Goal: Book appointment/travel/reservation

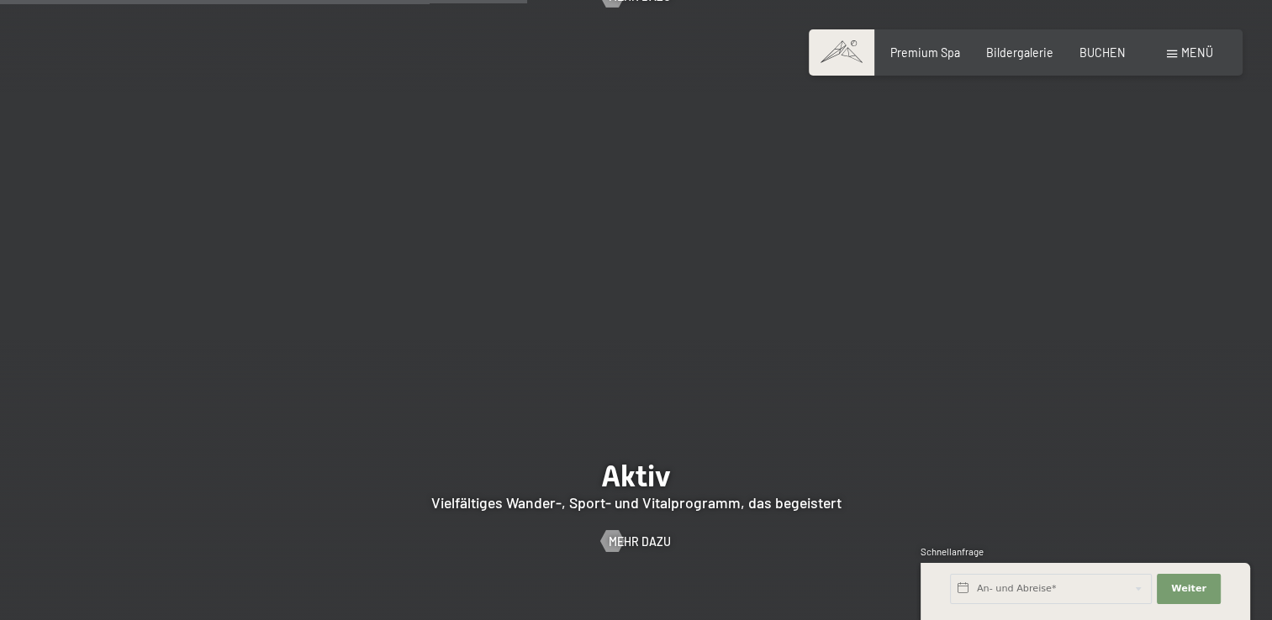
scroll to position [2270, 0]
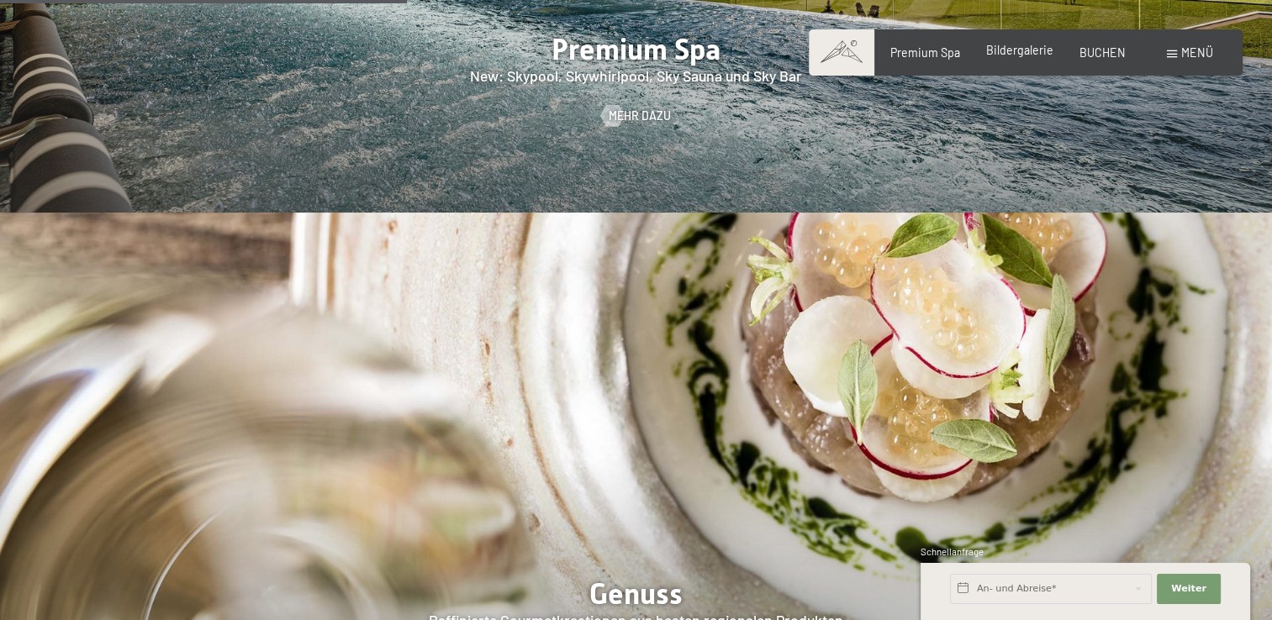
click at [1019, 50] on span "Bildergalerie" at bounding box center [1019, 50] width 67 height 14
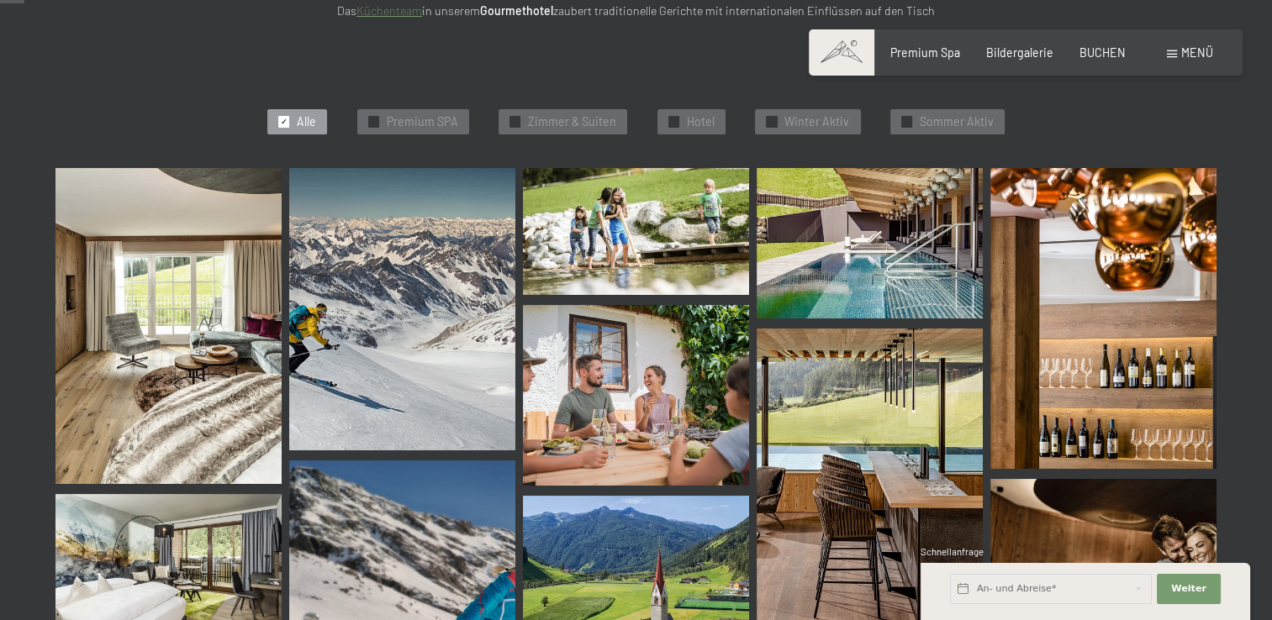
scroll to position [420, 0]
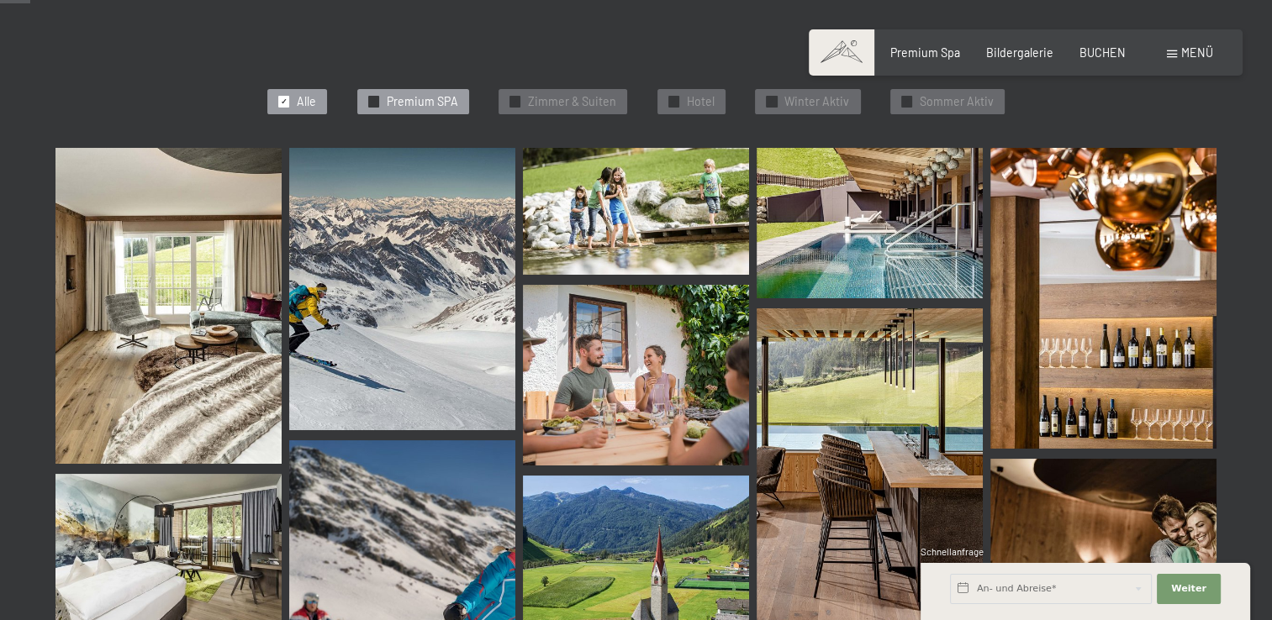
click at [431, 102] on span "Premium SPA" at bounding box center [422, 101] width 71 height 17
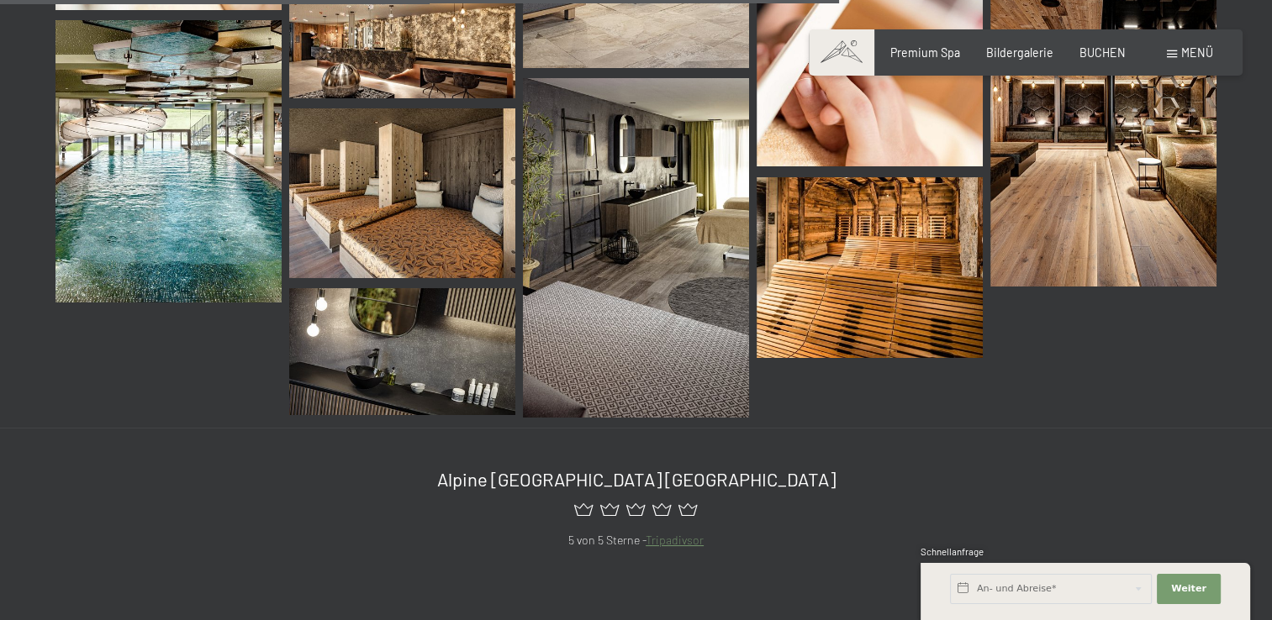
scroll to position [1535, 0]
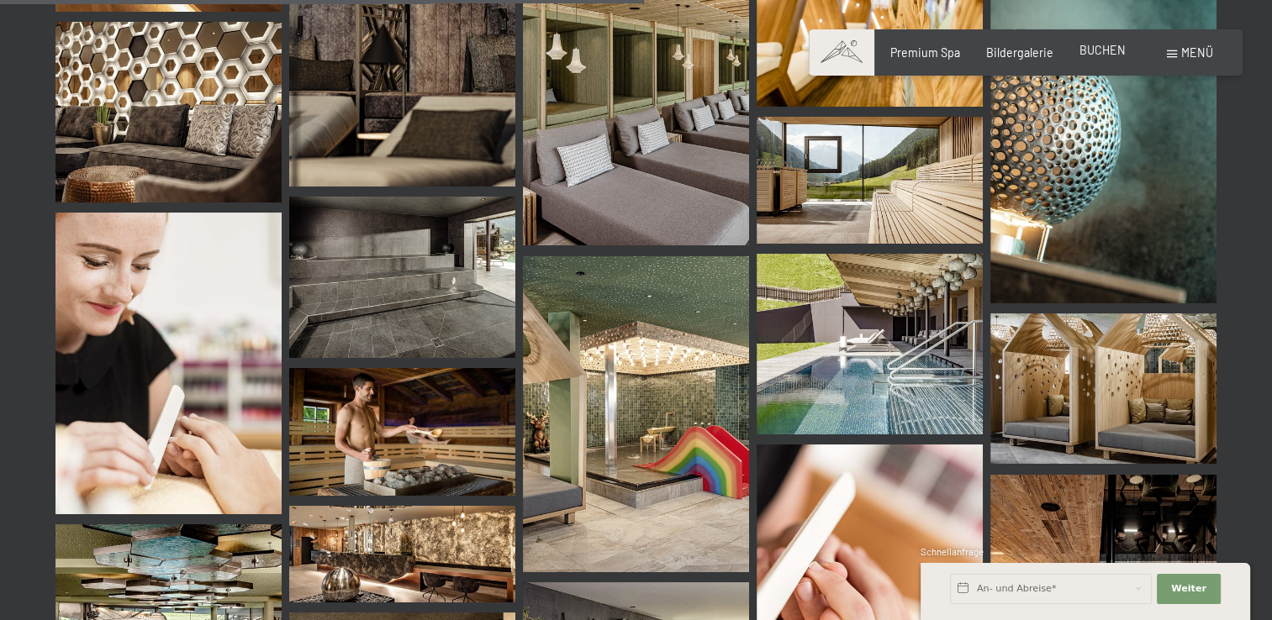
click at [1105, 49] on span "BUCHEN" at bounding box center [1102, 50] width 46 height 14
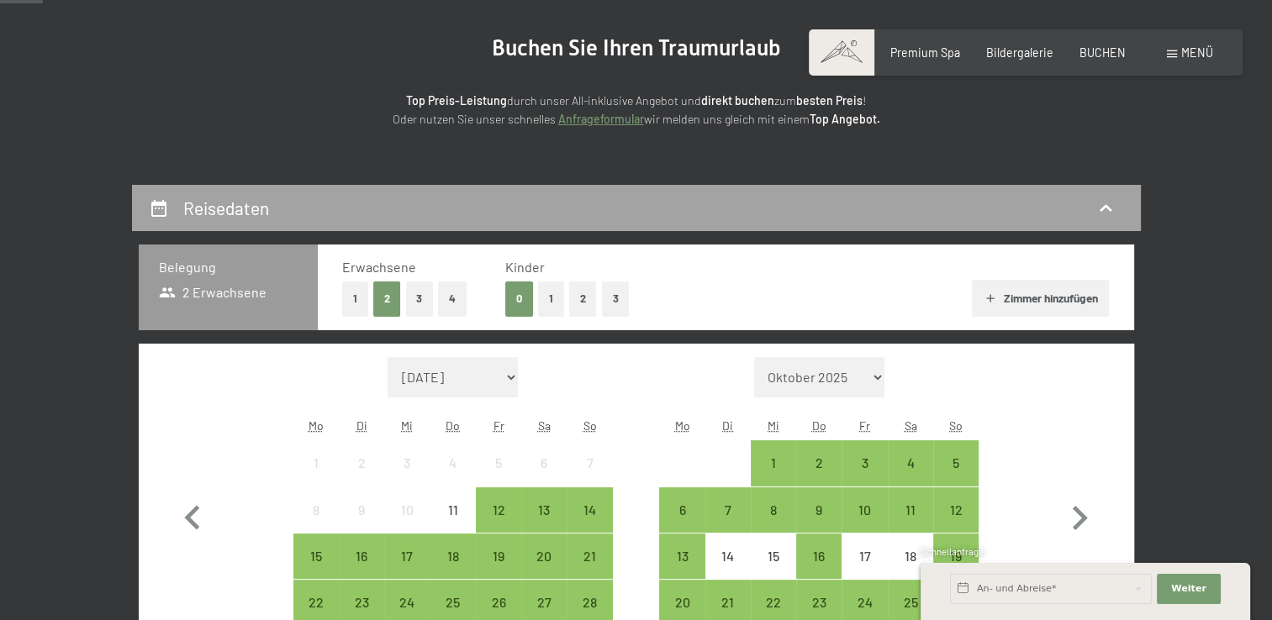
scroll to position [336, 0]
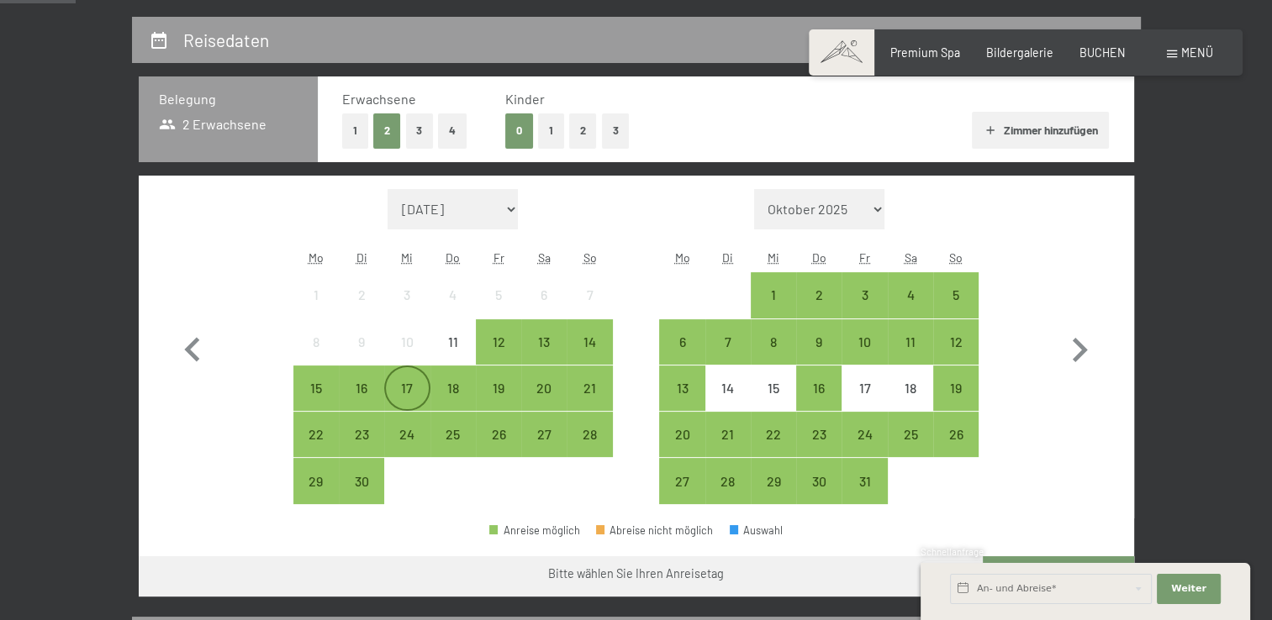
click at [403, 388] on div "17" at bounding box center [407, 403] width 42 height 42
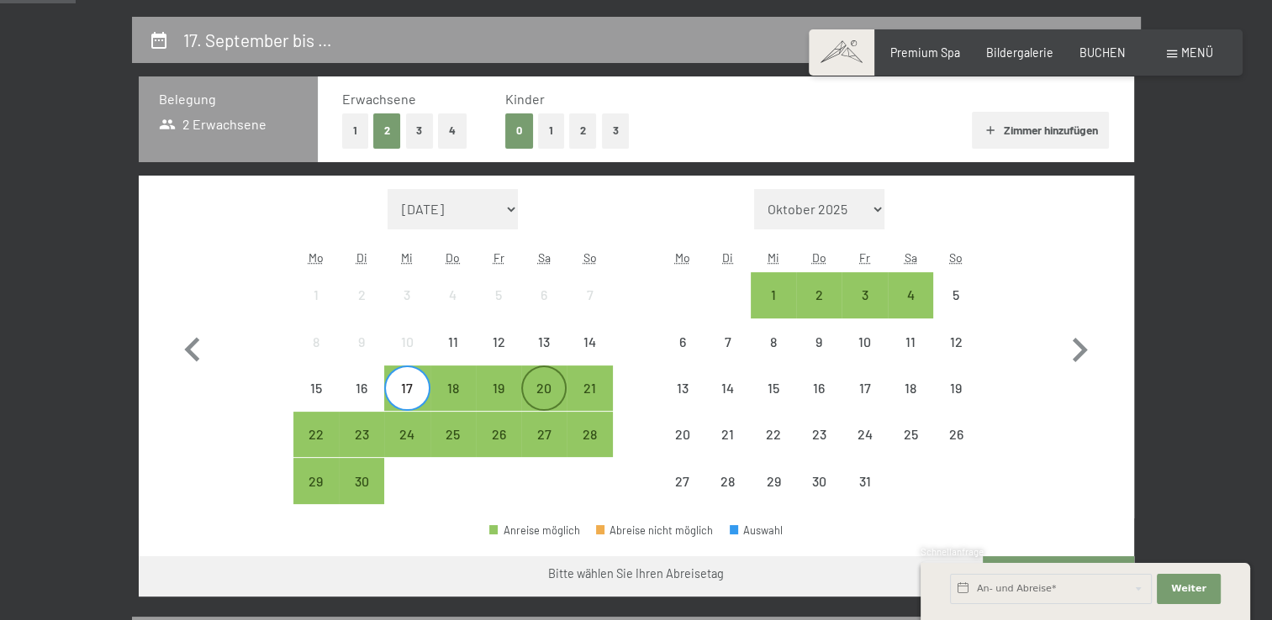
click at [550, 394] on div "20" at bounding box center [544, 403] width 42 height 42
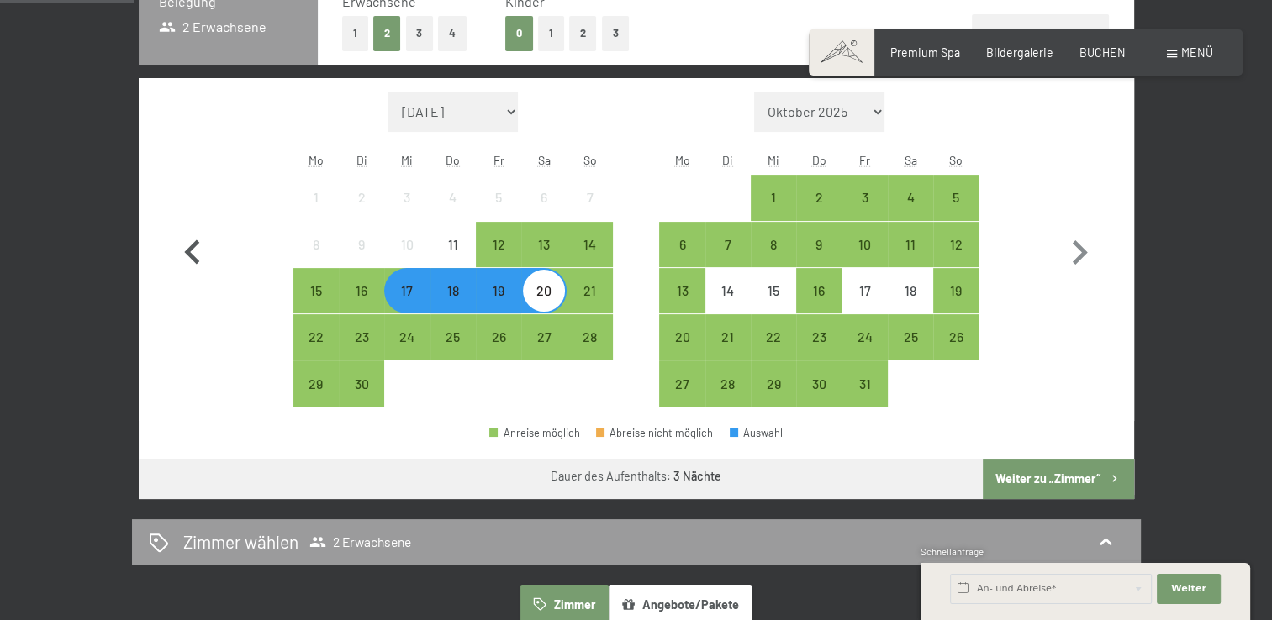
scroll to position [588, 0]
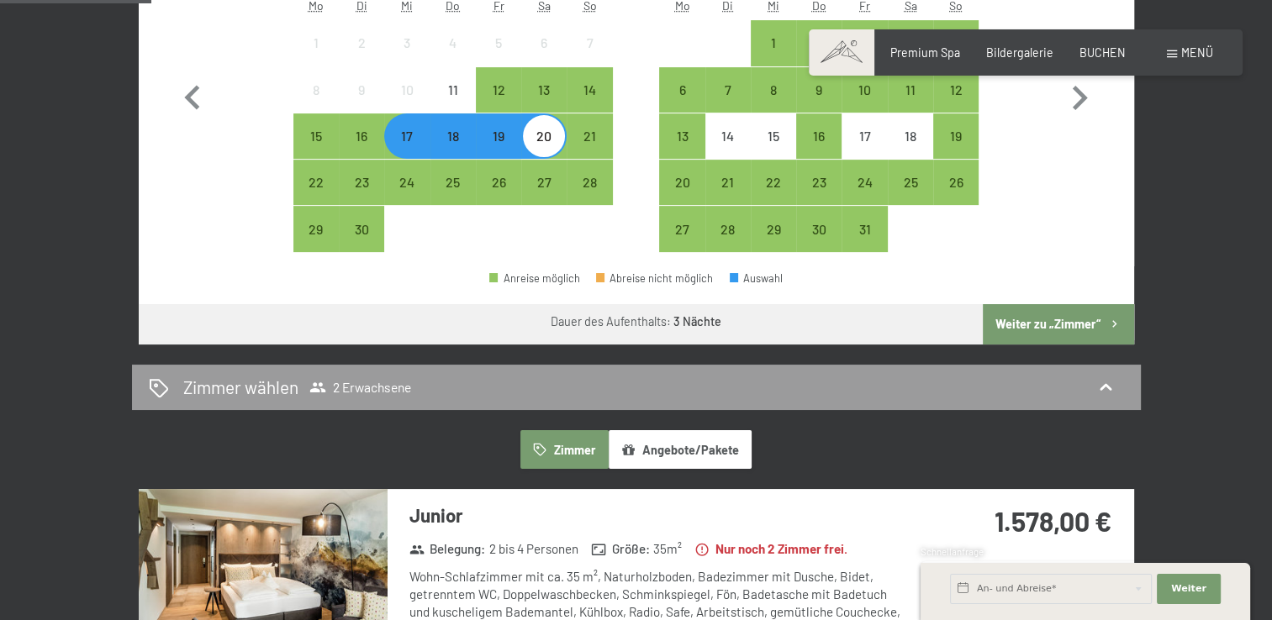
click at [1039, 324] on button "Weiter zu „Zimmer“" at bounding box center [1058, 324] width 150 height 40
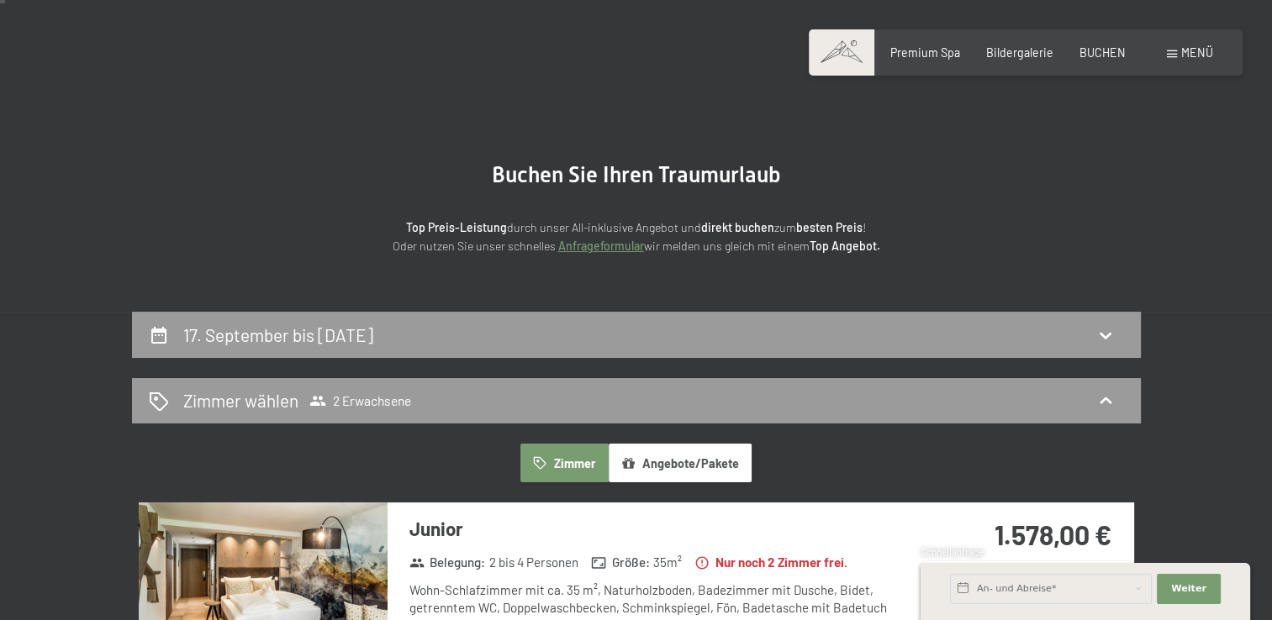
scroll to position [0, 0]
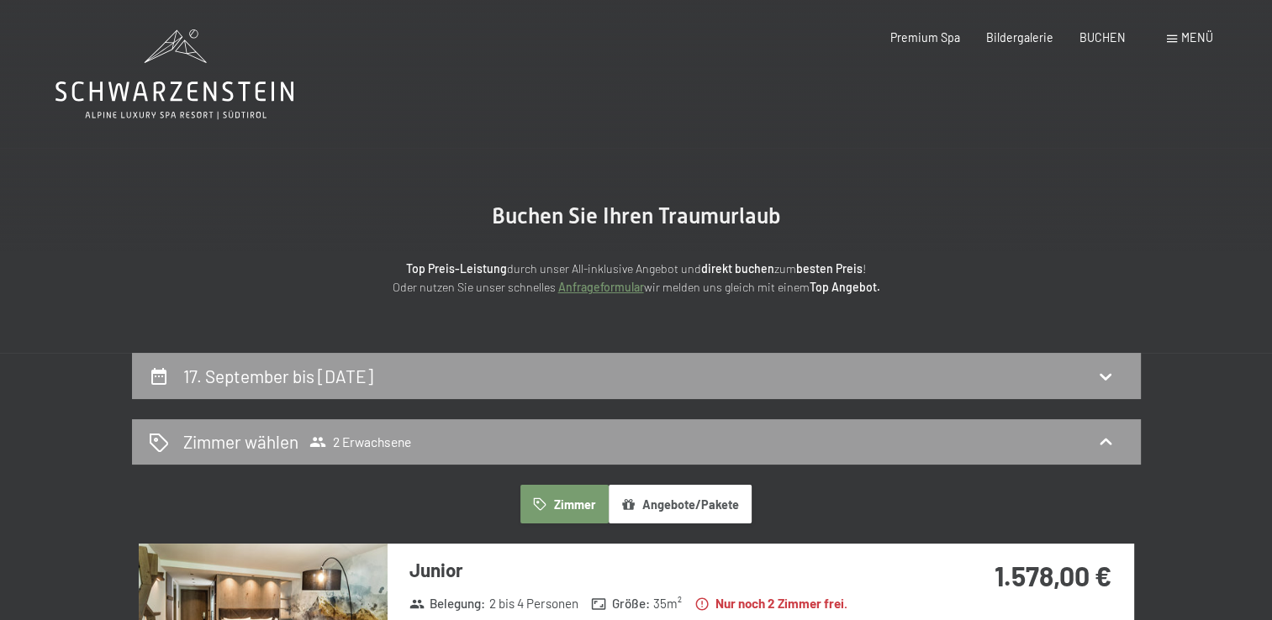
click at [205, 83] on icon at bounding box center [174, 92] width 238 height 20
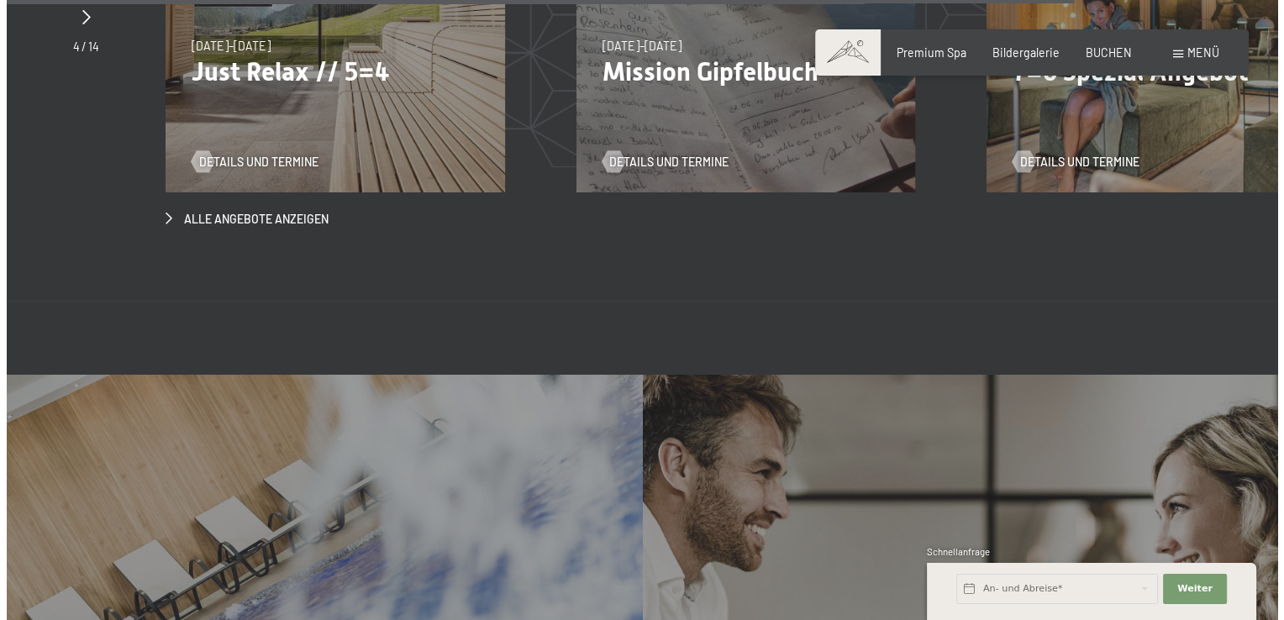
scroll to position [5968, 0]
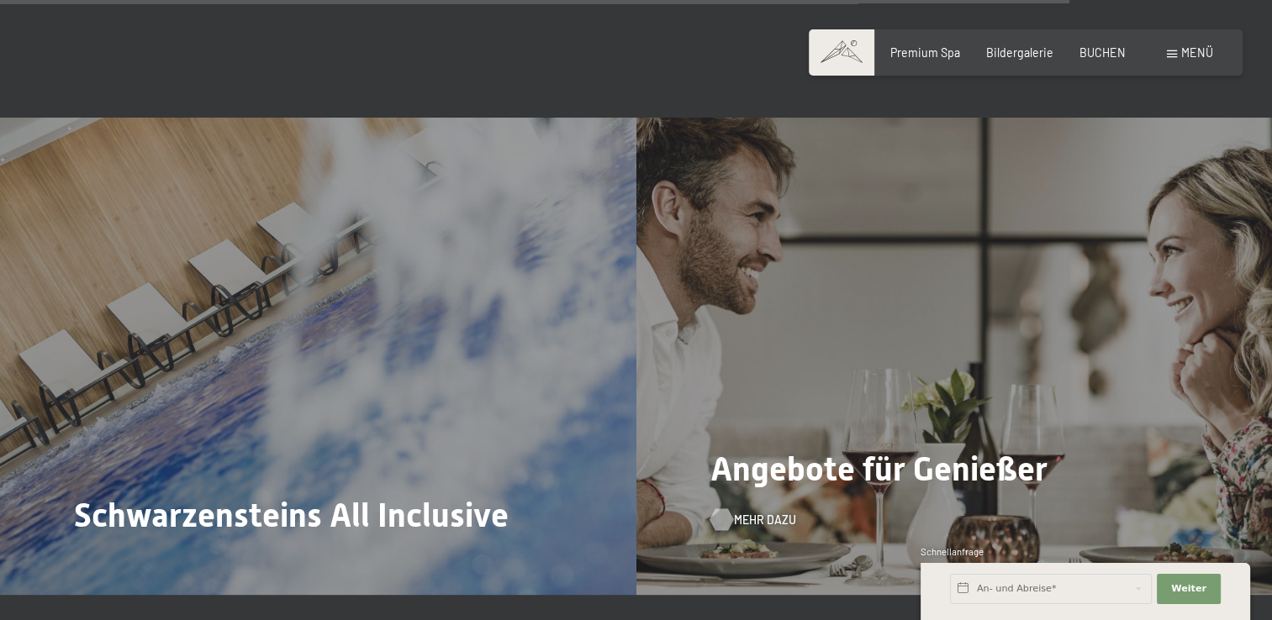
click at [762, 512] on span "Mehr dazu" at bounding box center [765, 520] width 62 height 17
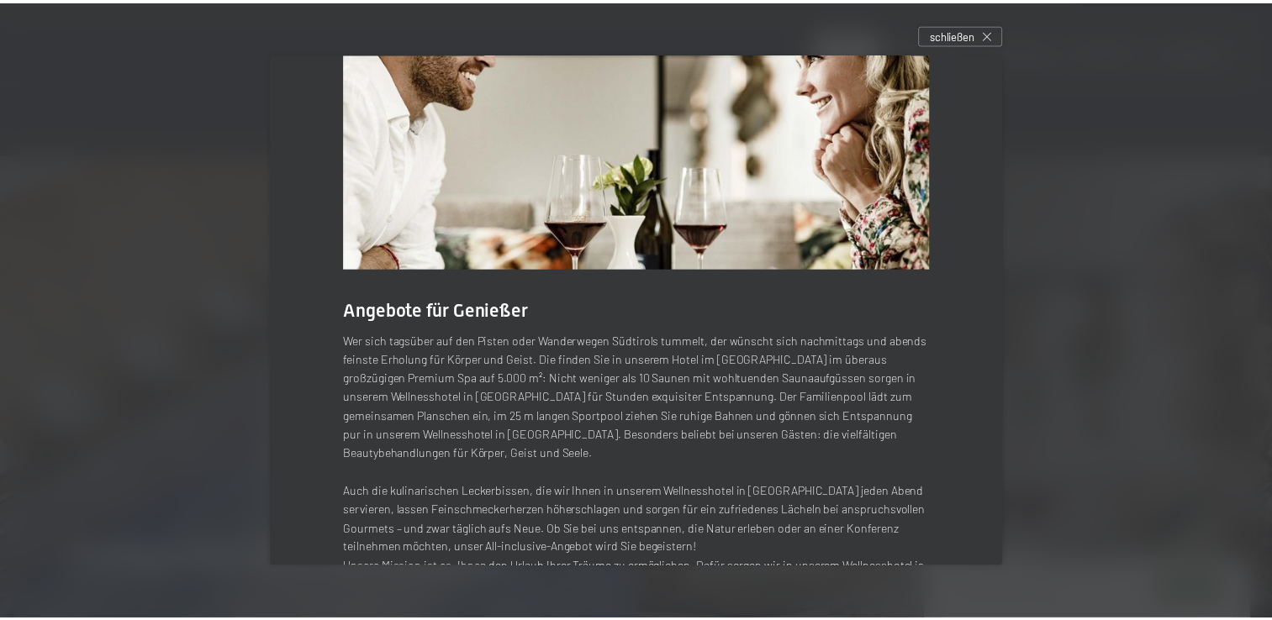
scroll to position [189, 0]
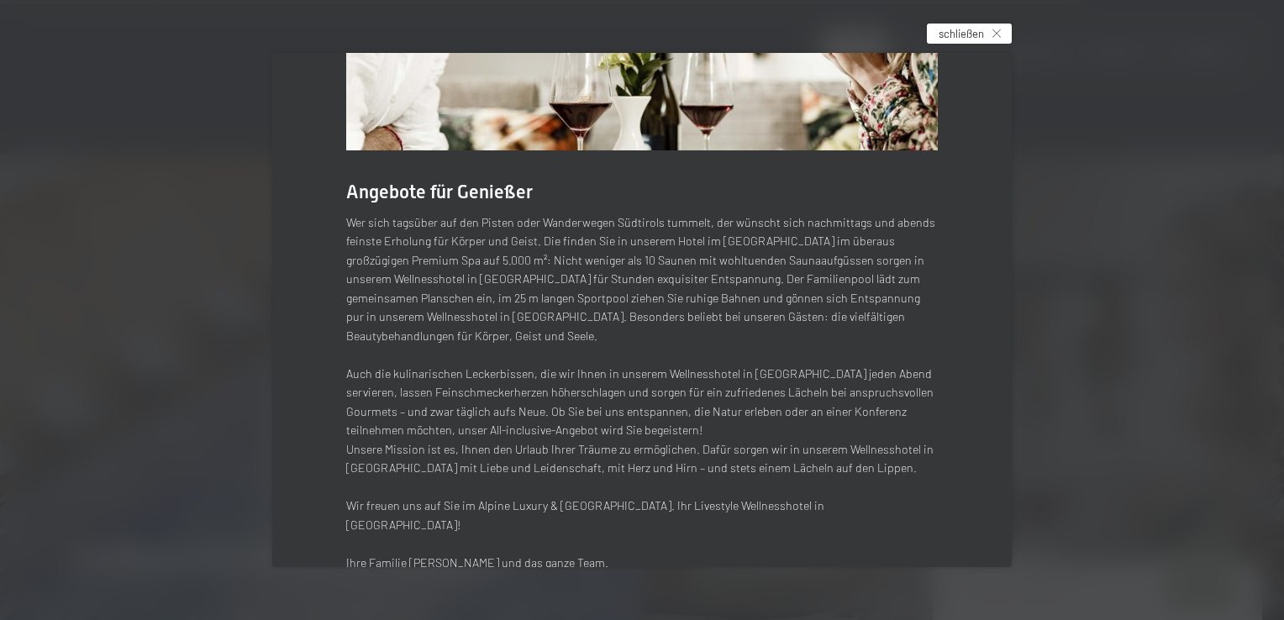
click at [994, 34] on div "schließen" at bounding box center [969, 34] width 85 height 20
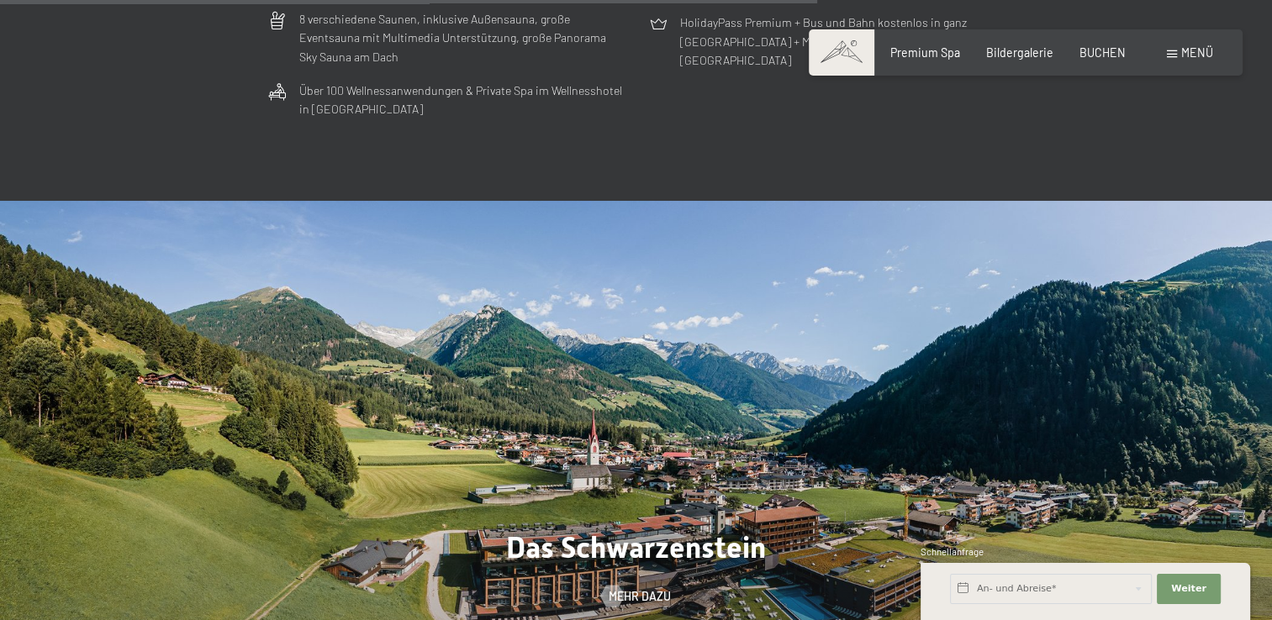
scroll to position [4791, 0]
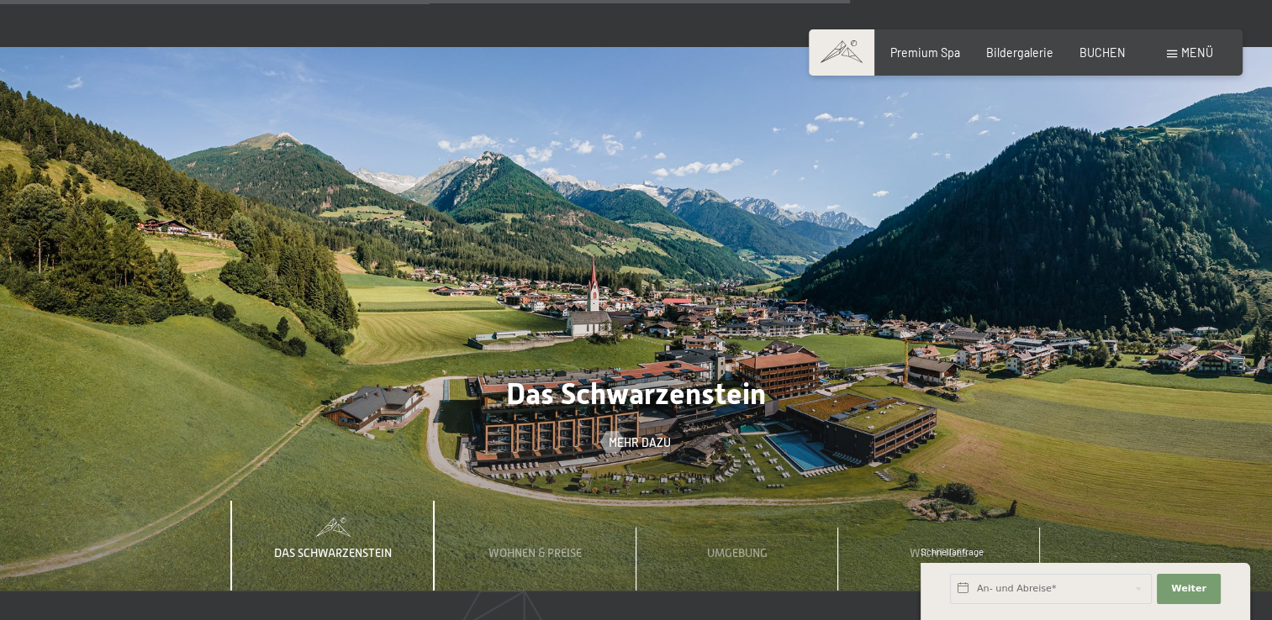
click at [1145, 220] on img at bounding box center [636, 319] width 1272 height 545
